Goal: Task Accomplishment & Management: Complete application form

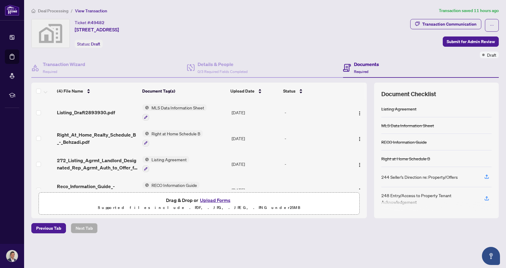
scroll to position [2, 0]
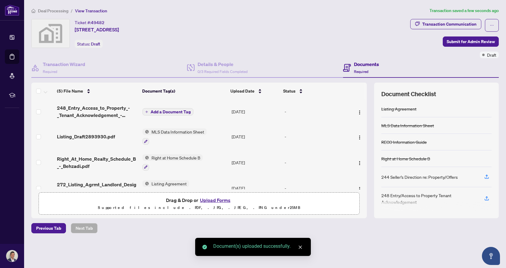
click at [166, 113] on span "Add a Document Tag" at bounding box center [171, 112] width 40 height 4
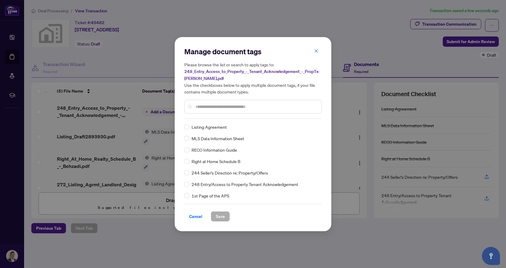
click at [208, 107] on input "text" at bounding box center [255, 106] width 121 height 7
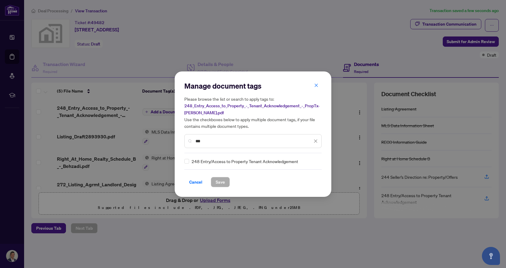
type input "***"
click at [222, 180] on span "Save" at bounding box center [220, 182] width 9 height 10
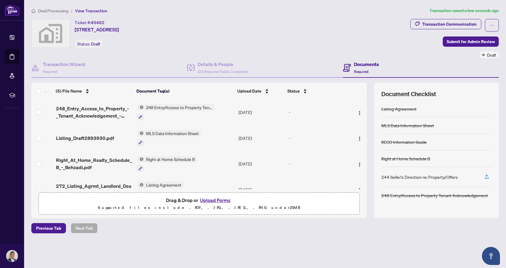
scroll to position [0, 0]
click at [461, 41] on span "Submit for Admin Review" at bounding box center [471, 42] width 48 height 10
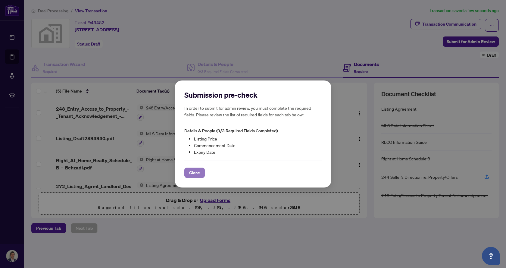
click at [194, 171] on span "Close" at bounding box center [194, 173] width 11 height 10
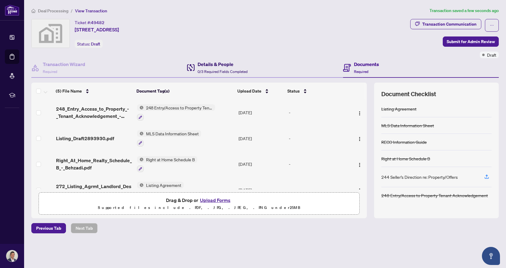
click at [203, 64] on h4 "Details & People" at bounding box center [223, 64] width 50 height 7
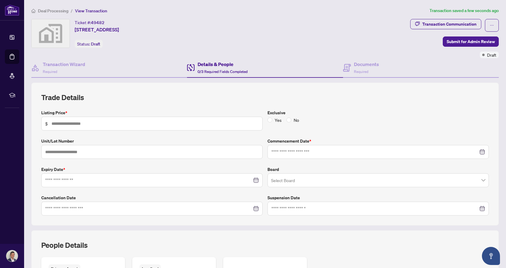
click at [49, 8] on span "Deal Processing" at bounding box center [53, 10] width 30 height 5
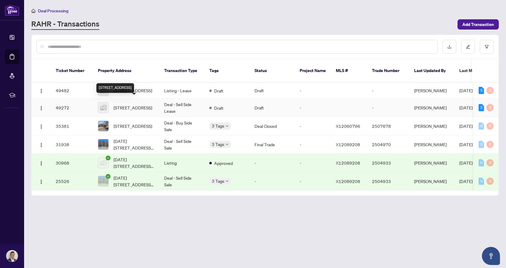
click at [121, 104] on span "[STREET_ADDRESS]" at bounding box center [133, 107] width 39 height 7
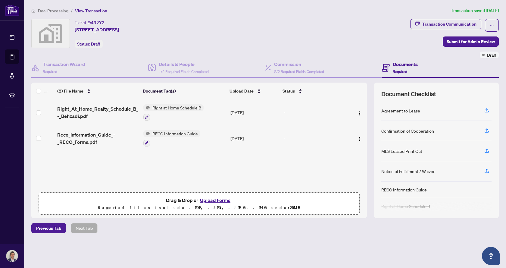
click at [54, 13] on span "Deal Processing" at bounding box center [53, 10] width 30 height 5
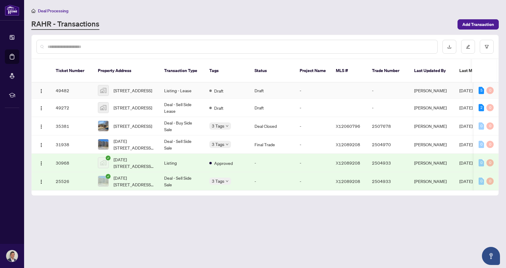
click at [172, 83] on td "Listing - Lease" at bounding box center [181, 90] width 45 height 16
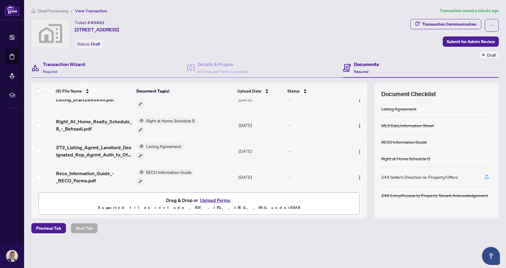
scroll to position [41, 0]
click at [69, 64] on h4 "Transaction Wizard" at bounding box center [64, 64] width 42 height 7
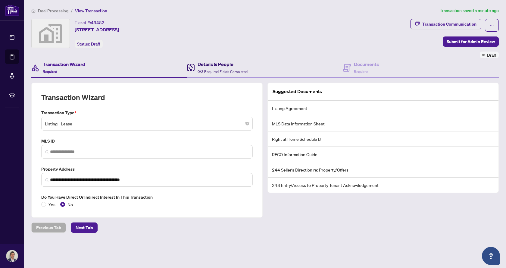
click at [232, 65] on h4 "Details & People" at bounding box center [223, 64] width 50 height 7
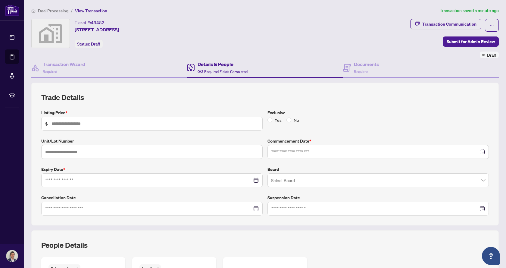
click at [141, 117] on span "$" at bounding box center [151, 124] width 221 height 14
type input "*****"
click at [139, 152] on input "text" at bounding box center [151, 152] width 221 height 14
click at [477, 150] on div at bounding box center [377, 151] width 213 height 7
type input "****"
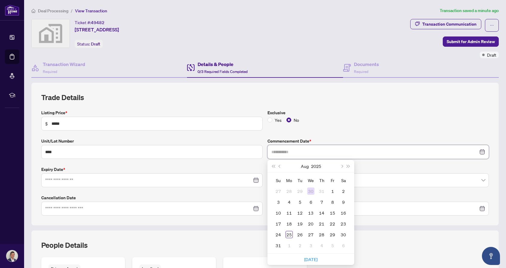
type input "**********"
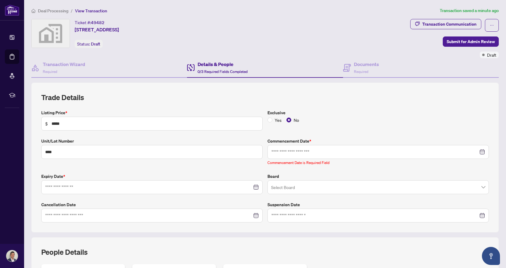
click at [338, 113] on label "Exclusive" at bounding box center [377, 112] width 221 height 7
click at [253, 186] on div at bounding box center [151, 187] width 213 height 7
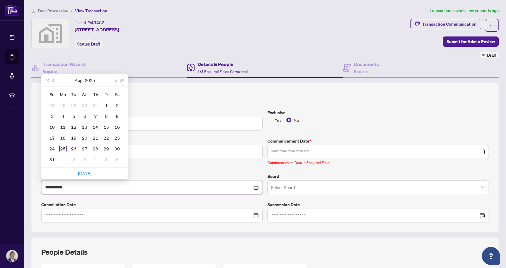
type input "**********"
click at [117, 78] on button "Next month (PageDown)" at bounding box center [115, 80] width 7 height 12
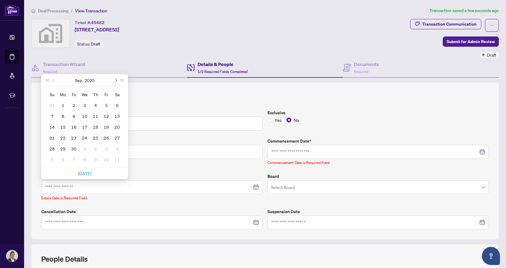
click at [117, 78] on button "Next month (PageDown)" at bounding box center [115, 80] width 7 height 12
type input "**********"
click at [107, 128] on div "19" at bounding box center [106, 126] width 7 height 7
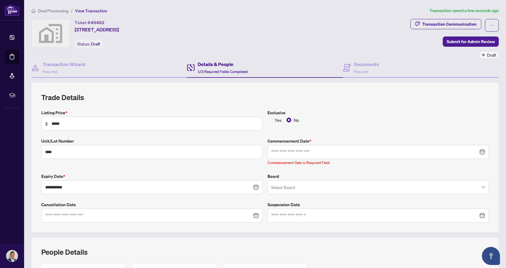
click at [292, 187] on input "search" at bounding box center [375, 187] width 209 height 13
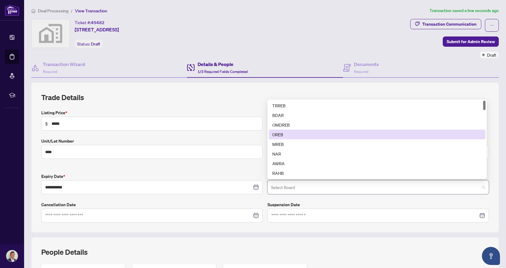
click at [278, 132] on div "OREB" at bounding box center [377, 134] width 210 height 7
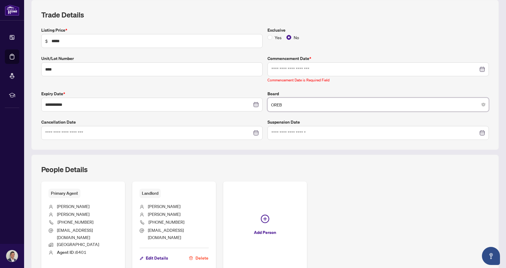
scroll to position [60, 0]
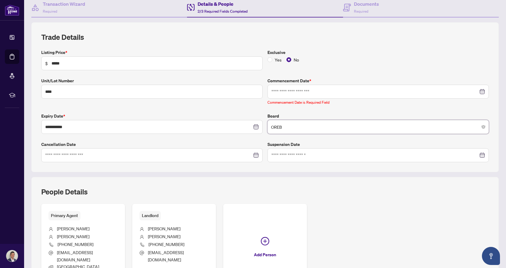
click at [478, 89] on div at bounding box center [377, 91] width 213 height 7
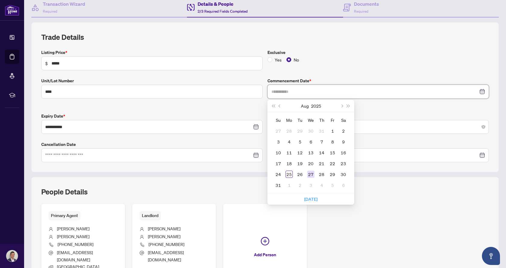
type input "**********"
click at [310, 173] on div "27" at bounding box center [310, 173] width 7 height 7
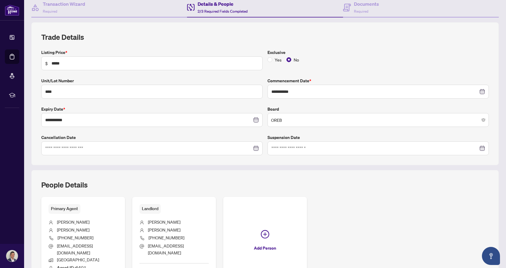
scroll to position [120, 0]
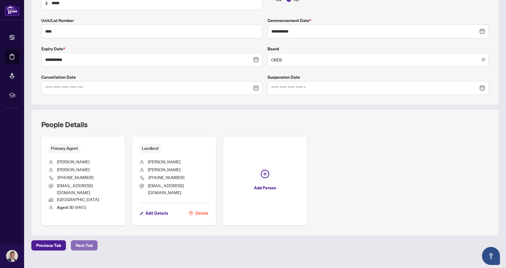
click at [82, 240] on span "Next Tab" at bounding box center [84, 245] width 17 height 10
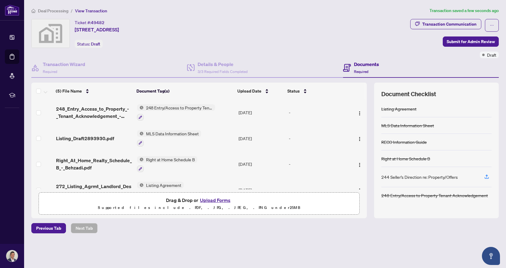
click at [357, 63] on h4 "Documents" at bounding box center [366, 64] width 25 height 7
click at [218, 68] on div "Details & People 3/3 Required Fields Completed" at bounding box center [223, 68] width 50 height 14
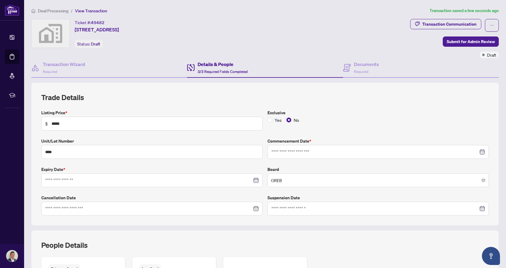
type input "**********"
click at [481, 151] on icon "close-circle" at bounding box center [483, 152] width 4 height 4
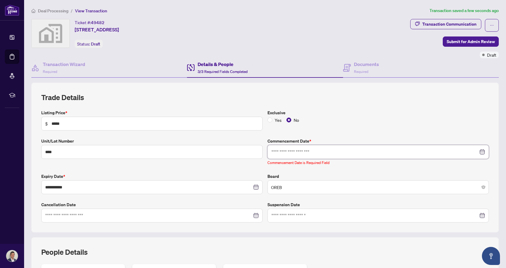
click at [442, 154] on input at bounding box center [374, 151] width 207 height 7
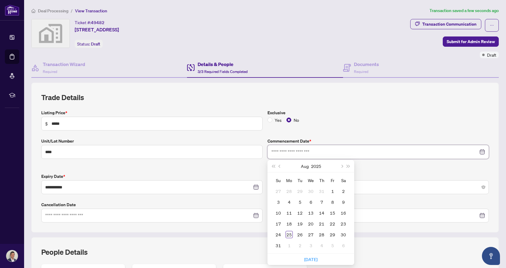
click at [477, 151] on div at bounding box center [377, 151] width 213 height 7
type input "**********"
click at [297, 223] on div "19" at bounding box center [299, 223] width 7 height 7
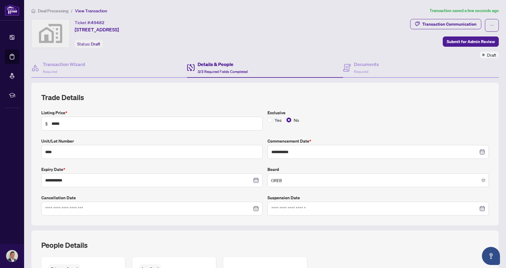
click at [356, 117] on div "Yes No" at bounding box center [377, 120] width 221 height 7
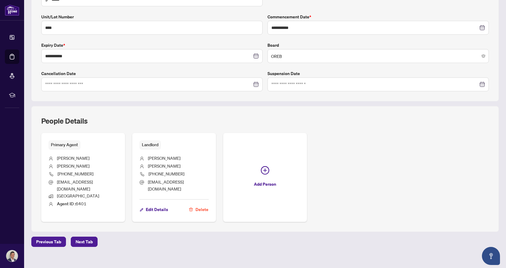
scroll to position [125, 0]
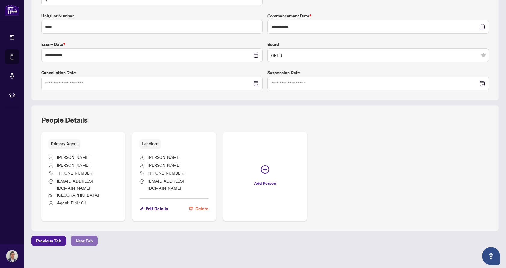
click at [83, 236] on span "Next Tab" at bounding box center [84, 241] width 17 height 10
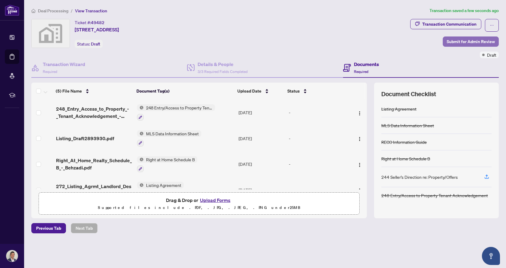
click at [477, 41] on span "Submit for Admin Review" at bounding box center [471, 42] width 48 height 10
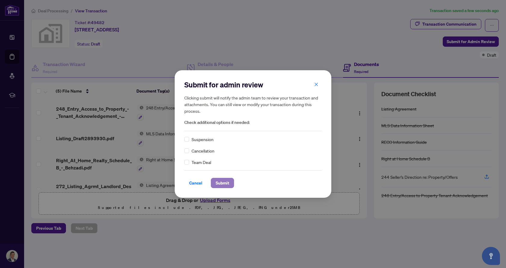
click at [223, 183] on span "Submit" at bounding box center [223, 183] width 14 height 10
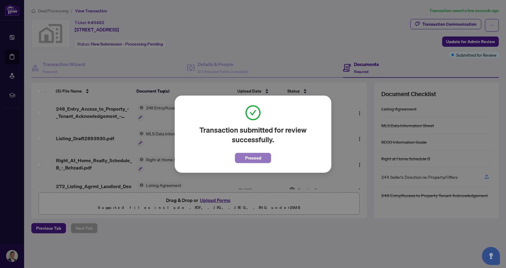
click at [243, 157] on button "Proceed" at bounding box center [253, 158] width 36 height 10
